Goal: Communication & Community: Share content

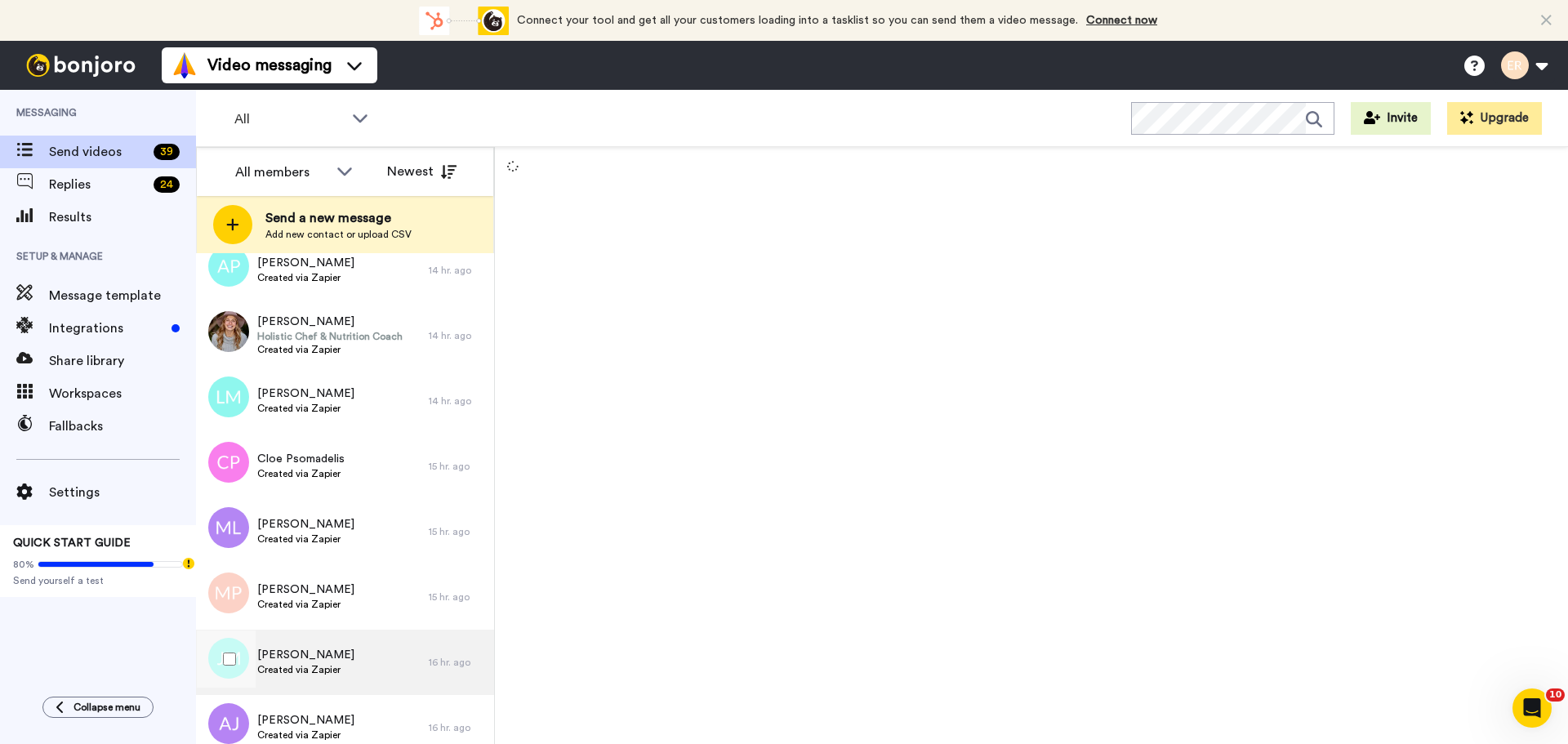
scroll to position [2090, 0]
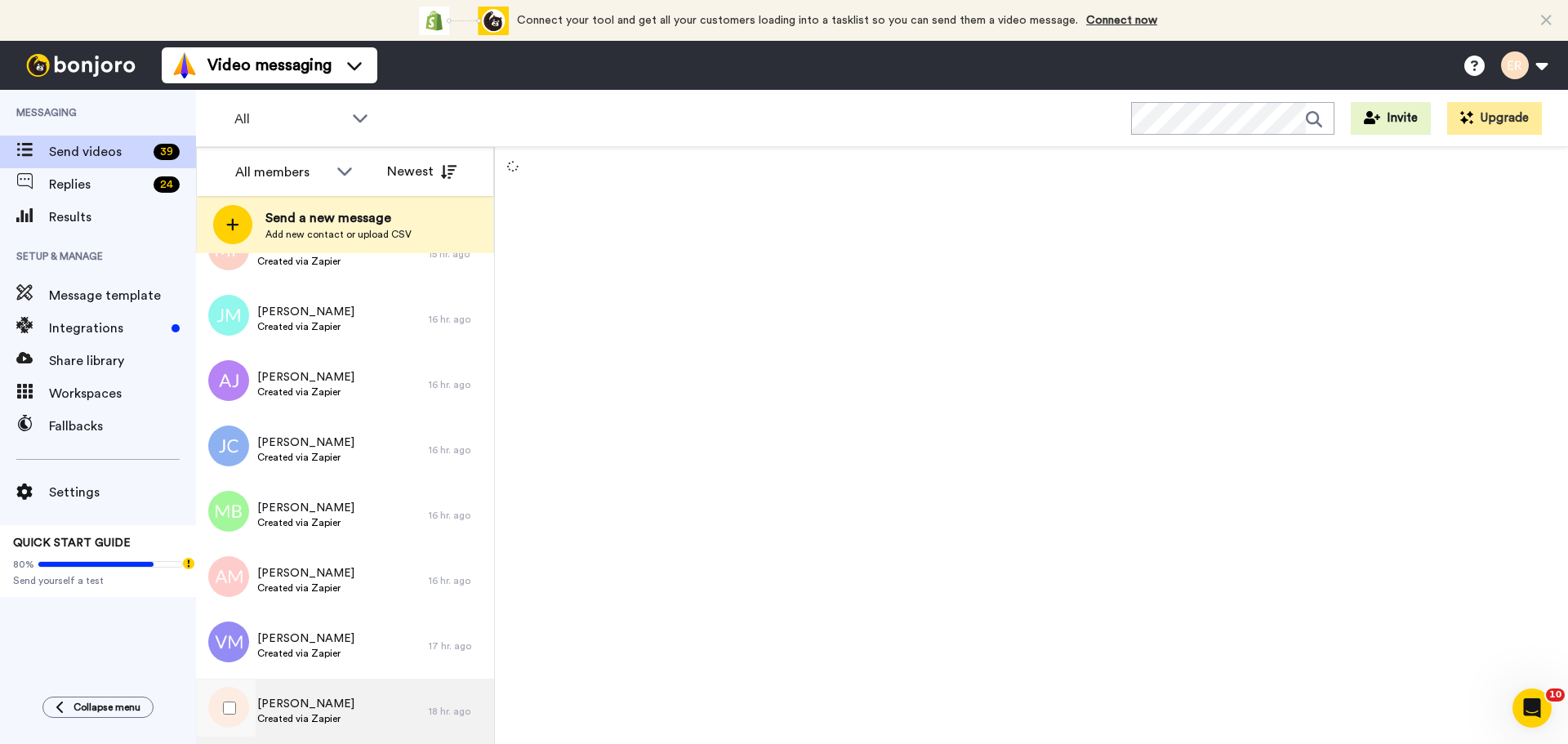
click at [309, 699] on span "[PERSON_NAME]" at bounding box center [305, 704] width 97 height 16
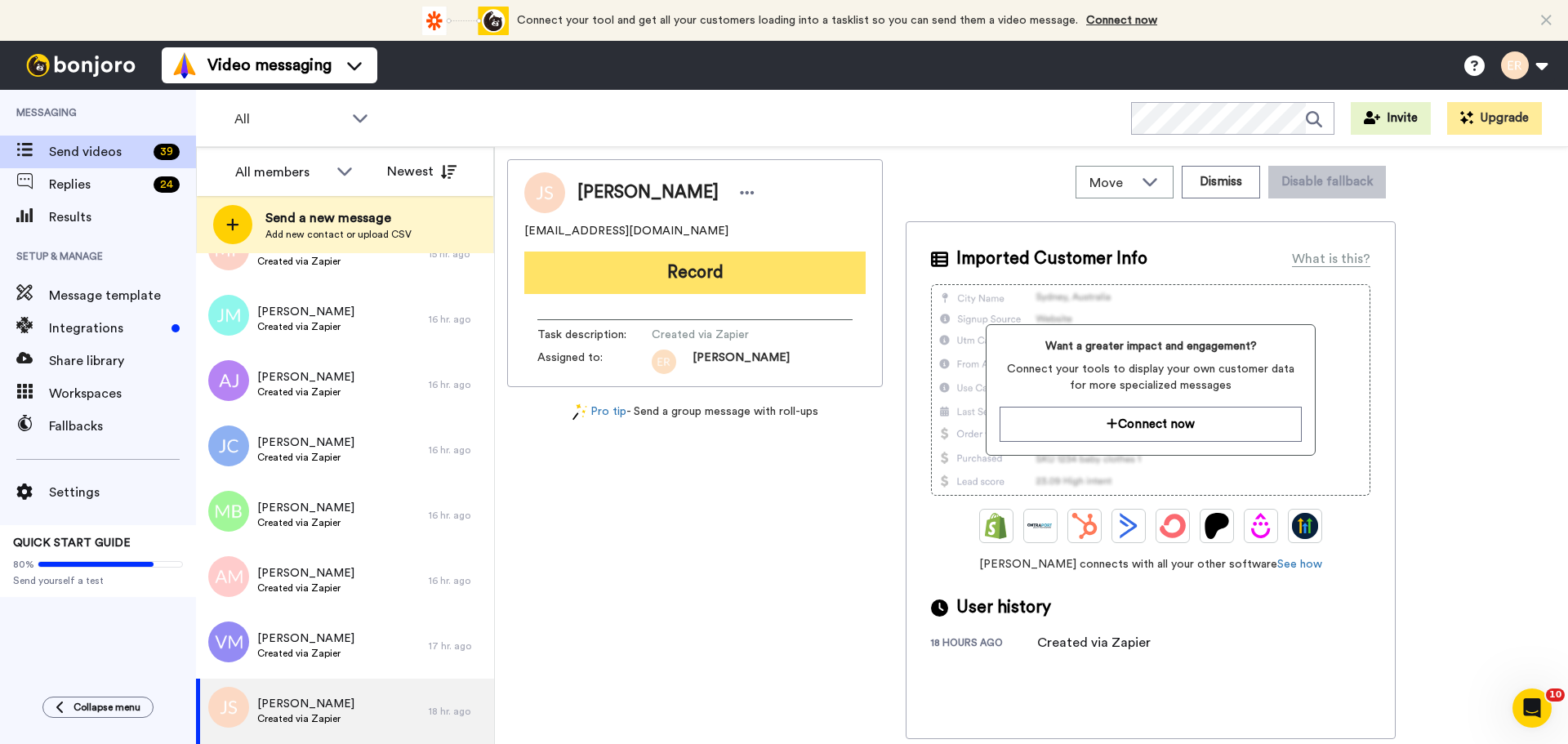
click at [652, 257] on button "Record" at bounding box center [695, 272] width 342 height 42
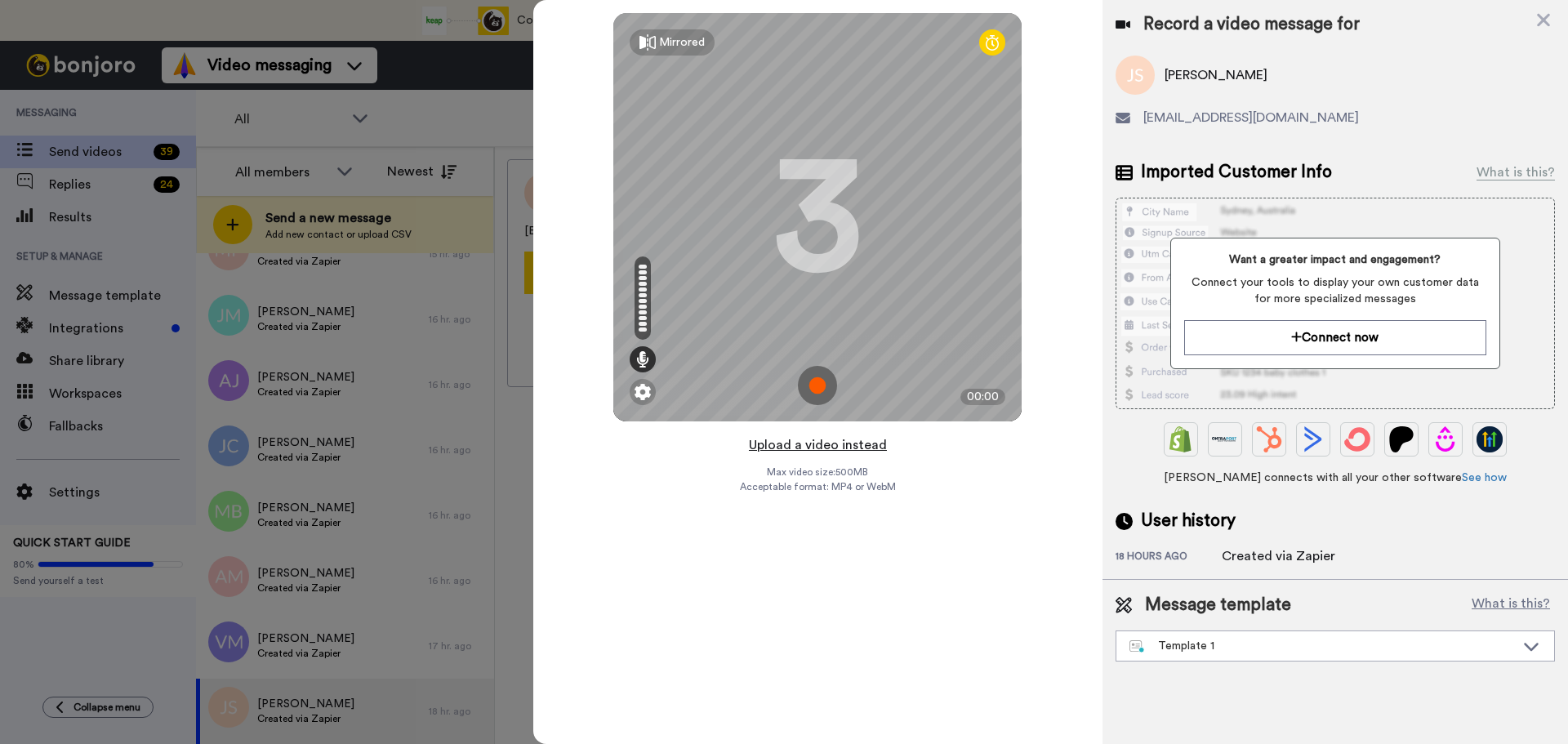
click at [818, 444] on button "Upload a video instead" at bounding box center [818, 444] width 148 height 21
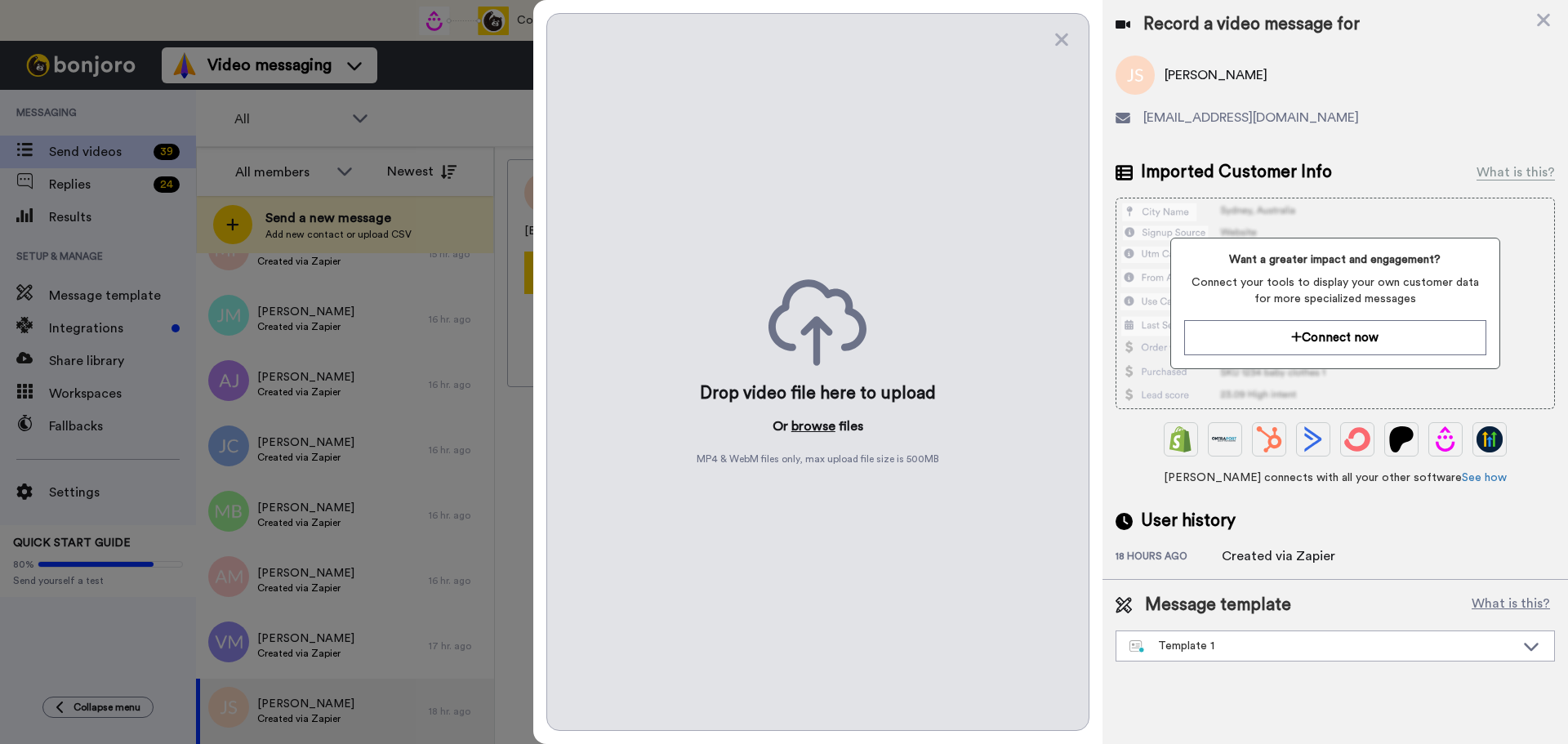
click at [812, 420] on button "browse" at bounding box center [813, 426] width 44 height 19
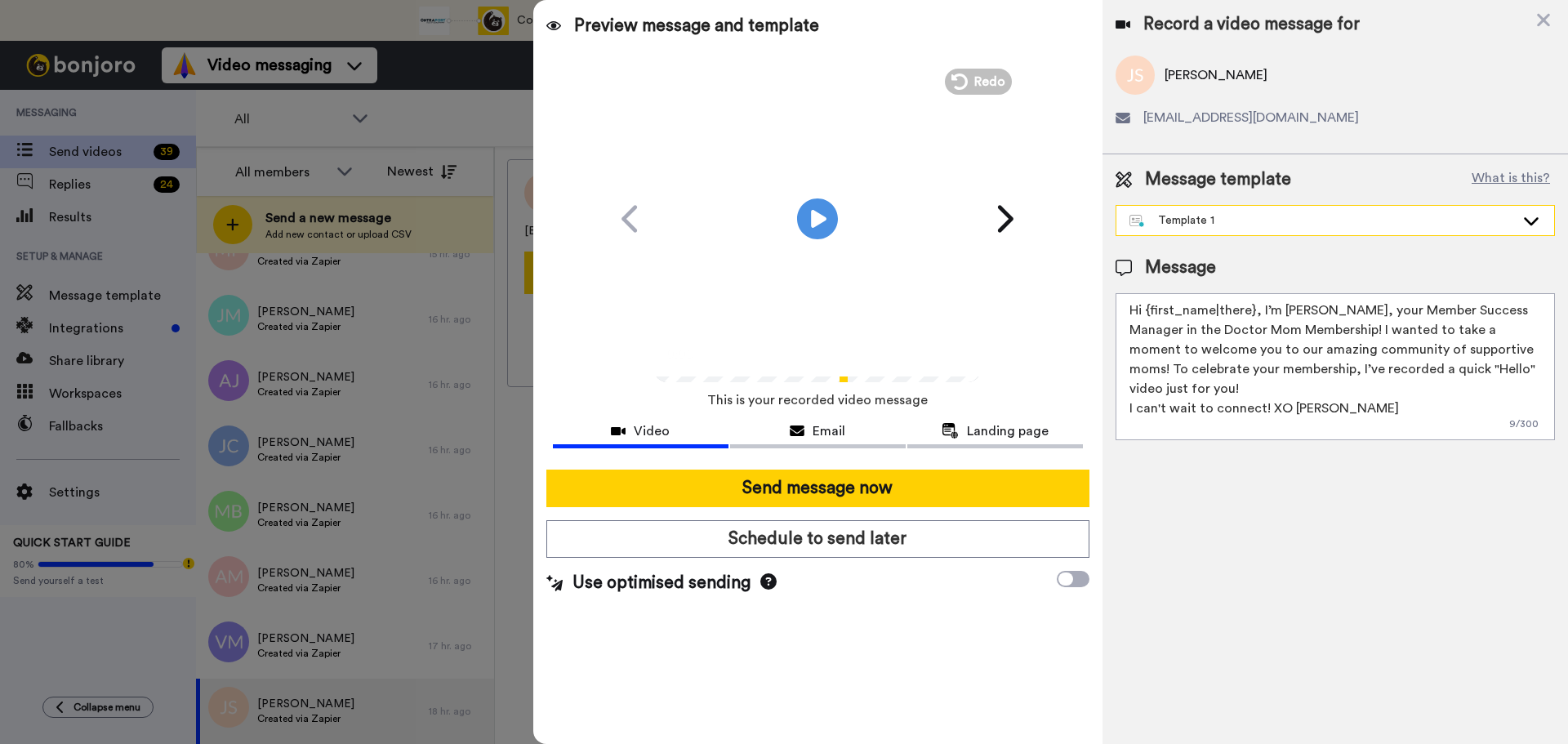
click at [1168, 220] on div "Template 1" at bounding box center [1322, 220] width 386 height 16
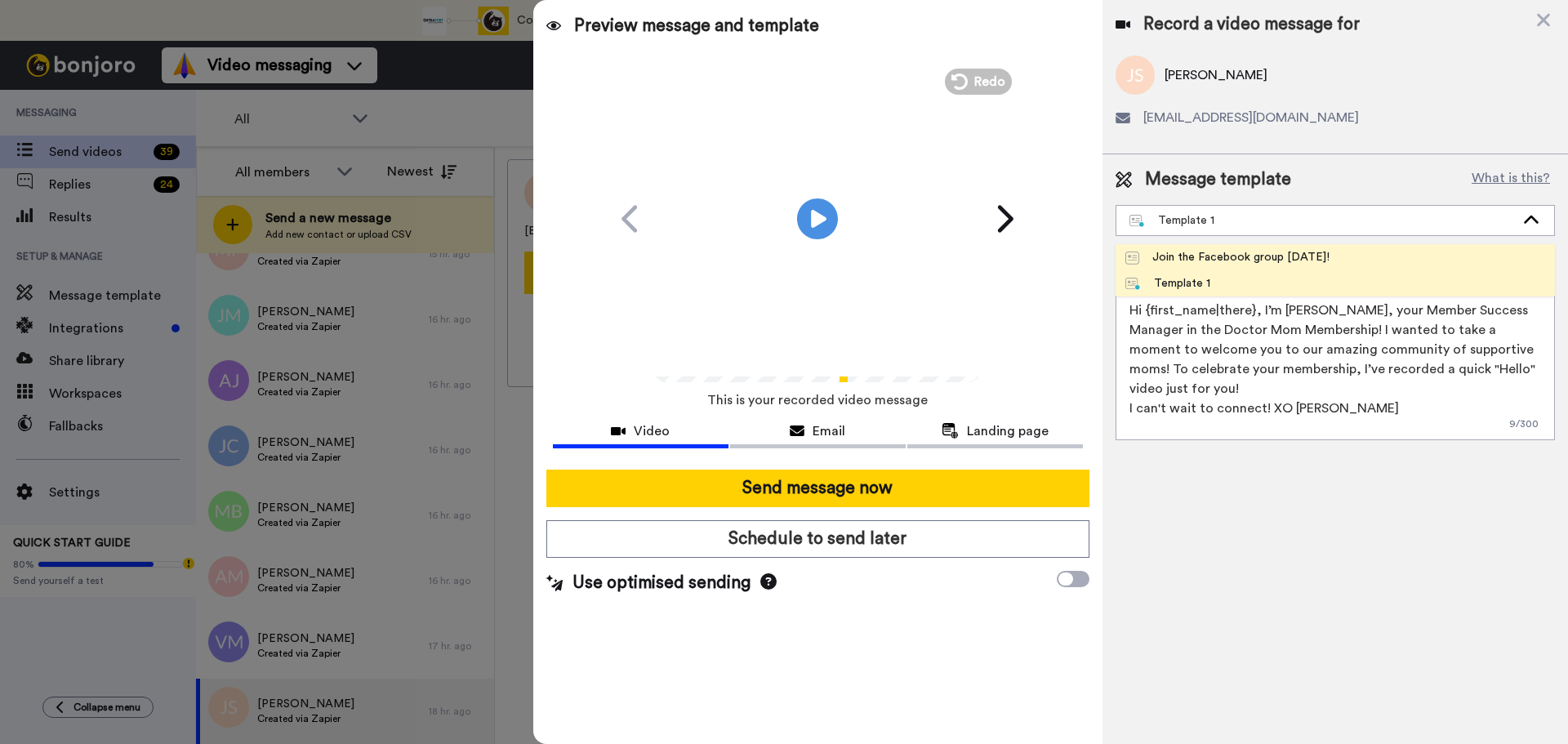
drag, startPoint x: 1181, startPoint y: 253, endPoint x: 1147, endPoint y: 279, distance: 42.8
click at [1181, 254] on div "Join the Facebook group [DATE]!" at bounding box center [1226, 258] width 204 height 16
type textarea "Hello {first_name|there}, WELCOME TO THE DOCTOR MOM COMMUNITY!! WOOHOO!! I'm [P…"
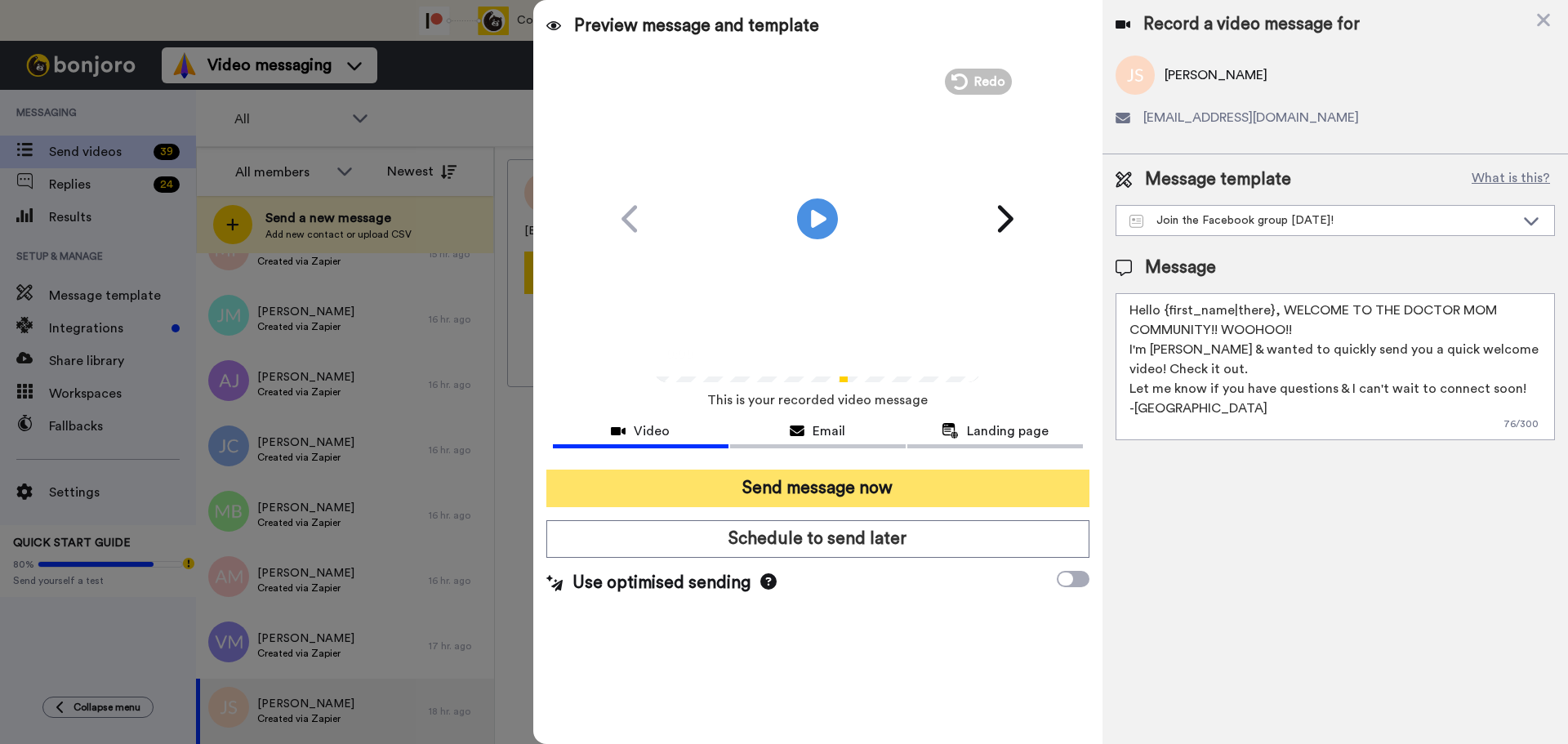
click at [919, 481] on button "Send message now" at bounding box center [818, 488] width 543 height 37
